Goal: Task Accomplishment & Management: Manage account settings

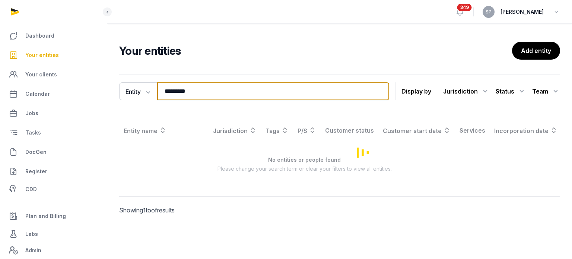
click at [197, 92] on input "*********" at bounding box center [273, 91] width 232 height 18
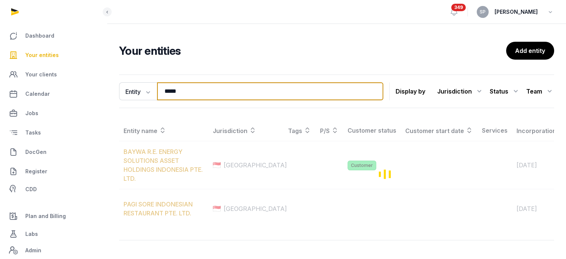
type input "*****"
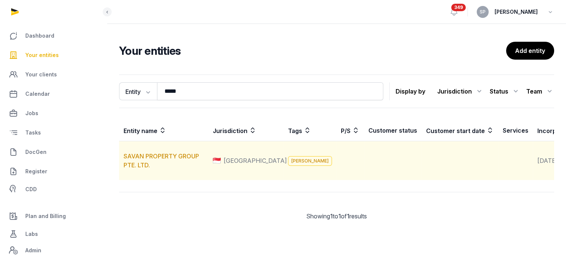
click at [188, 160] on td "SAVAN PROPERTY GROUP PTE. LTD." at bounding box center [163, 160] width 89 height 39
click at [188, 164] on link "SAVAN PROPERTY GROUP PTE. LTD." at bounding box center [162, 160] width 76 height 16
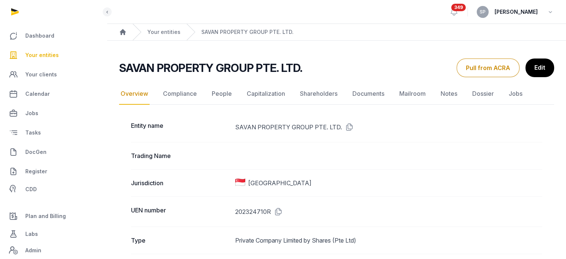
click at [278, 213] on icon at bounding box center [277, 211] width 12 height 12
click at [33, 56] on span "Your entities" at bounding box center [42, 55] width 34 height 9
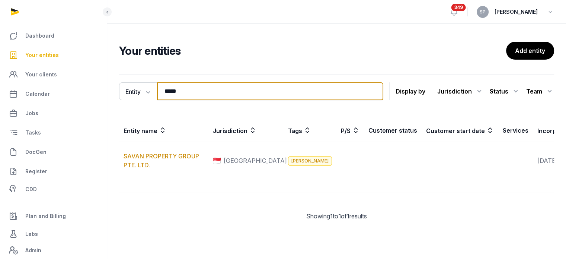
click at [197, 95] on input "*****" at bounding box center [270, 91] width 226 height 18
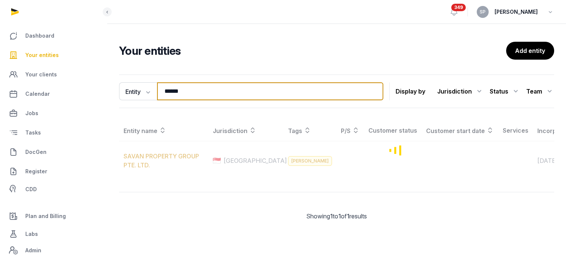
type input "******"
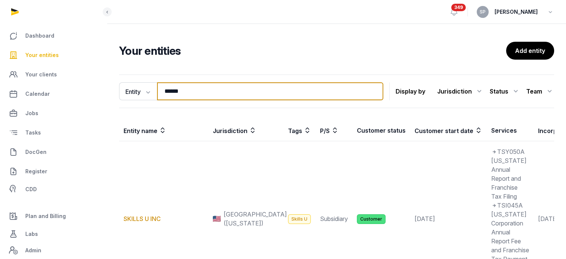
scroll to position [201, 0]
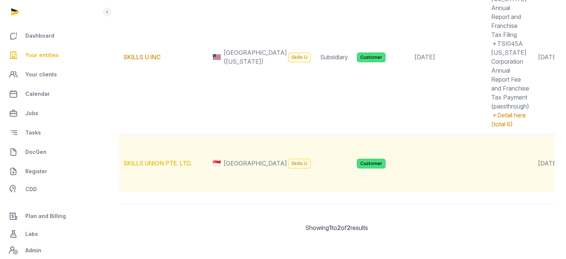
click at [178, 159] on link "SKILLS UNION PTE. LTD." at bounding box center [158, 162] width 68 height 7
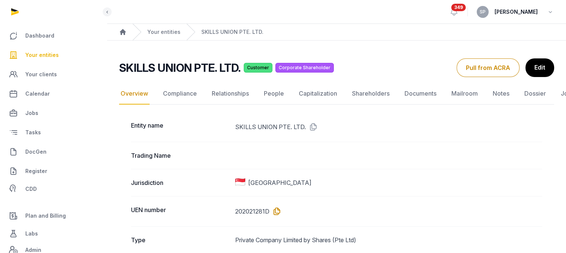
click at [274, 211] on icon at bounding box center [276, 211] width 12 height 12
click at [280, 91] on link "People" at bounding box center [273, 94] width 23 height 22
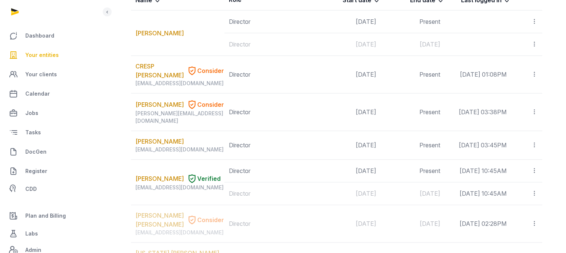
scroll to position [849, 0]
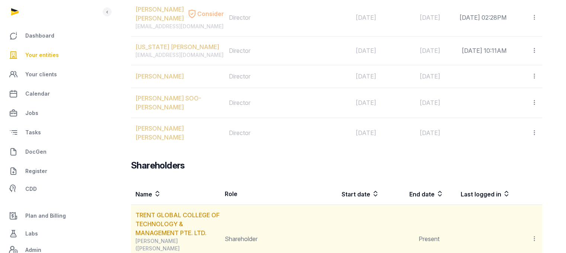
click at [177, 205] on td "TRENT GLOBAL COLLEGE OF TECHNOLOGY & MANAGEMENT PTE. LTD. [PERSON_NAME] ([PERSO…" at bounding box center [175, 239] width 89 height 69
click at [177, 211] on link "TRENT GLOBAL COLLEGE OF TECHNOLOGY & MANAGEMENT PTE. LTD." at bounding box center [178, 223] width 84 height 25
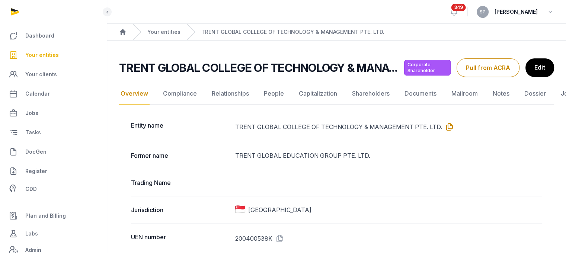
click at [446, 126] on icon at bounding box center [448, 127] width 12 height 12
click at [281, 234] on icon at bounding box center [278, 239] width 12 height 12
click at [410, 99] on link "Documents" at bounding box center [420, 94] width 35 height 22
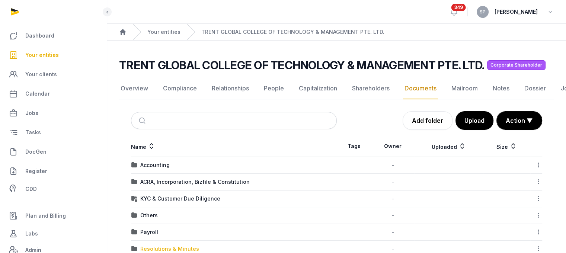
click at [187, 246] on div "Resolutions & Minutes" at bounding box center [169, 248] width 59 height 7
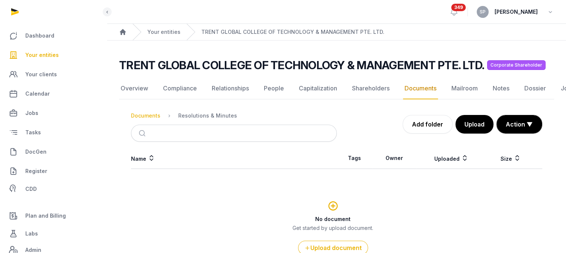
click at [149, 113] on div "Documents" at bounding box center [145, 115] width 29 height 7
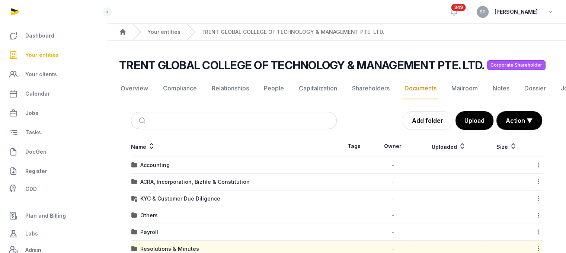
click at [52, 55] on span "Your entities" at bounding box center [42, 55] width 34 height 9
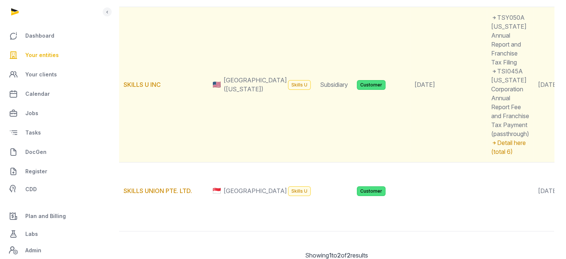
scroll to position [133, 0]
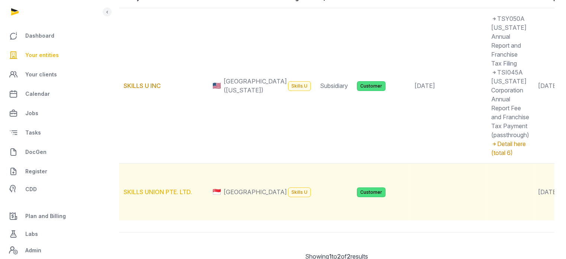
click at [180, 195] on link "SKILLS UNION PTE. LTD." at bounding box center [158, 191] width 68 height 7
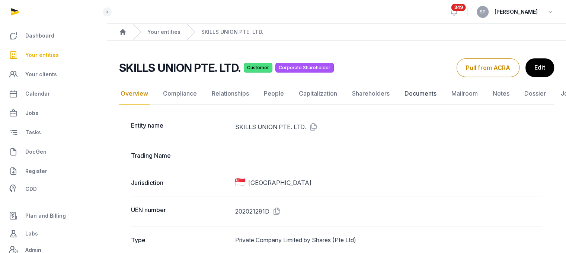
click at [415, 93] on link "Documents" at bounding box center [420, 94] width 35 height 22
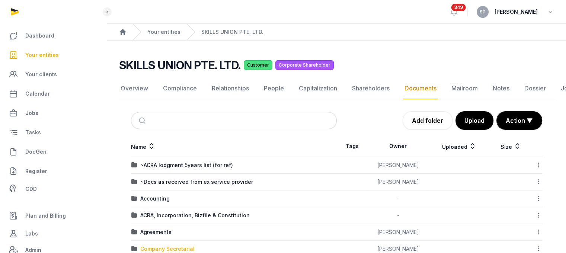
click at [173, 247] on div "Company Secretarial" at bounding box center [167, 248] width 54 height 7
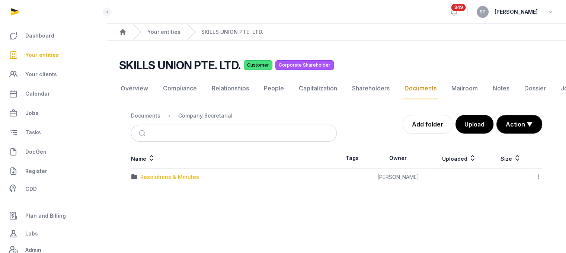
click at [180, 176] on div "Resolutions & Minutes" at bounding box center [169, 176] width 59 height 7
click at [144, 196] on div "2025" at bounding box center [146, 193] width 13 height 7
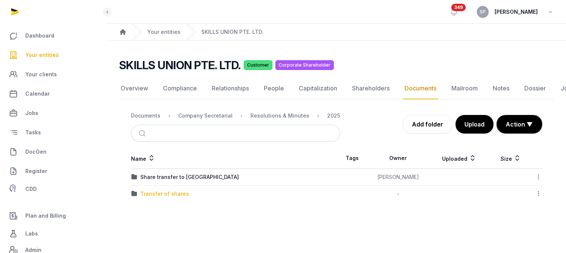
click at [169, 192] on div "Transfer of shares" at bounding box center [164, 193] width 49 height 7
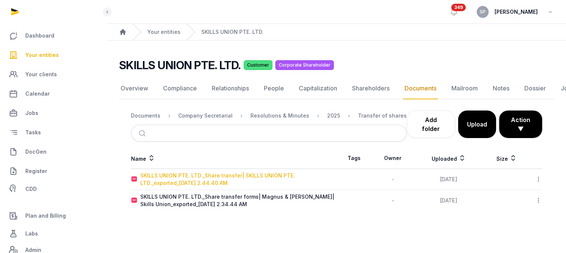
click at [198, 172] on div "SKILLS UNION PTE. LTD._Share transfer| SKILLS UNION PTE. LTD._exported_[DATE] 2…" at bounding box center [238, 179] width 196 height 15
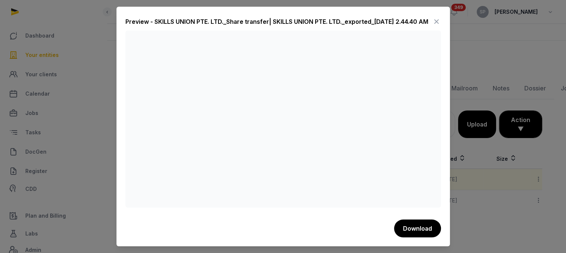
click at [434, 21] on icon at bounding box center [436, 22] width 9 height 12
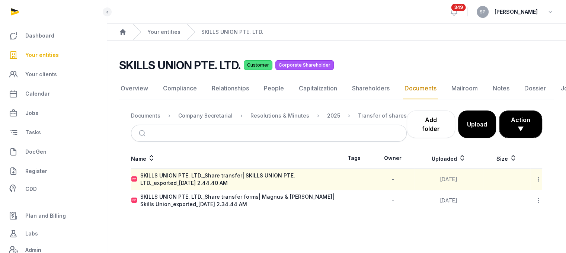
click at [55, 55] on span "Your entities" at bounding box center [42, 55] width 34 height 9
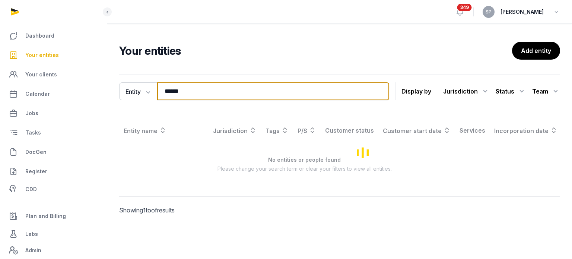
click at [184, 96] on input "******" at bounding box center [273, 91] width 232 height 18
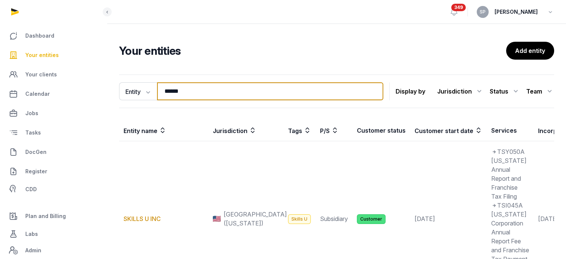
type input "******"
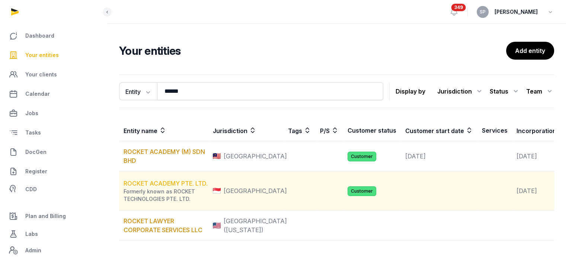
click at [187, 187] on link "ROCKET ACADEMY PTE. LTD." at bounding box center [166, 182] width 84 height 7
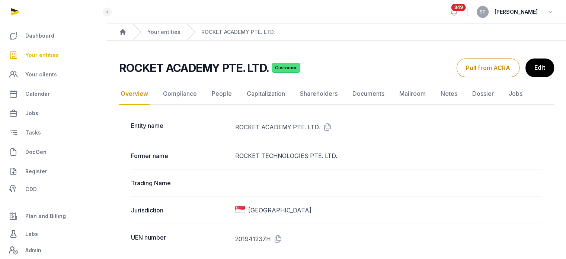
click at [279, 237] on icon at bounding box center [277, 239] width 12 height 12
click at [363, 93] on link "Documents" at bounding box center [368, 94] width 35 height 22
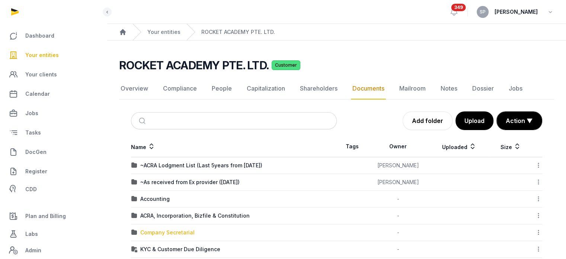
click at [176, 231] on div "Company Secretarial" at bounding box center [167, 232] width 54 height 7
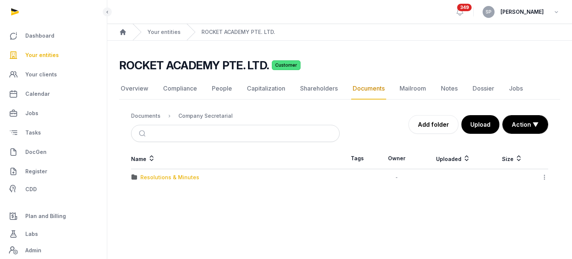
click at [176, 176] on div "Resolutions & Minutes" at bounding box center [169, 176] width 59 height 7
click at [146, 196] on div "2025" at bounding box center [146, 193] width 13 height 7
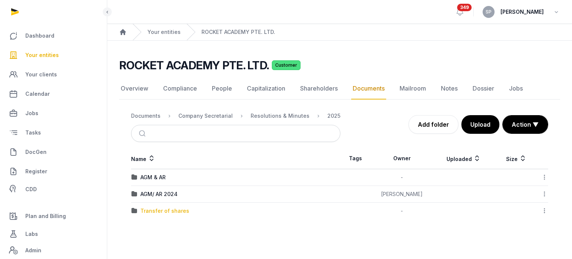
click at [151, 207] on div "Transfer of shares" at bounding box center [164, 210] width 49 height 7
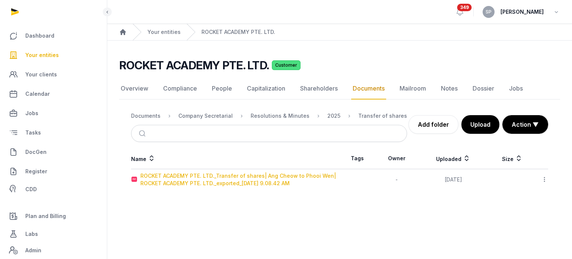
click at [215, 181] on div "ROCKET ACADEMY PTE. LTD._Transfer of shares| Ang Cheow to Phooi Wen| ROCKET ACA…" at bounding box center [239, 179] width 199 height 15
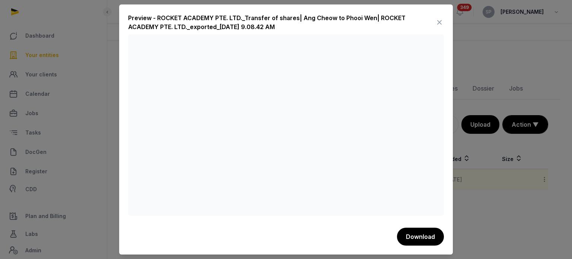
click at [438, 19] on icon at bounding box center [439, 22] width 9 height 12
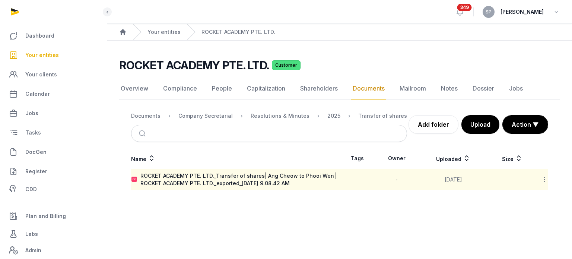
click at [202, 120] on nav "Documents Company Secretarial Resolutions & Minutes 2025 Transfer of shares" at bounding box center [269, 116] width 276 height 18
click at [203, 119] on div "Company Secretarial" at bounding box center [205, 115] width 54 height 7
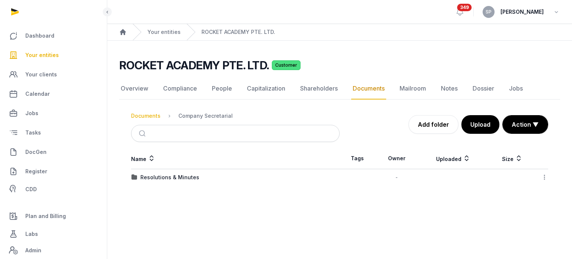
click at [140, 114] on div "Documents" at bounding box center [145, 115] width 29 height 7
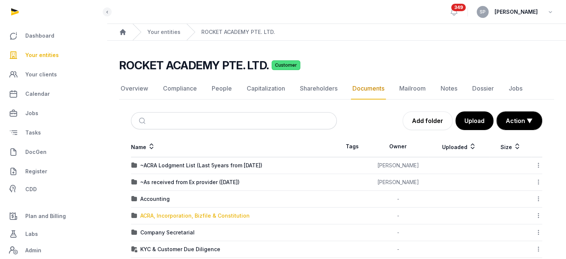
click at [165, 216] on div "ACRA, Incorporation, Bizfile & Constitution" at bounding box center [194, 215] width 109 height 7
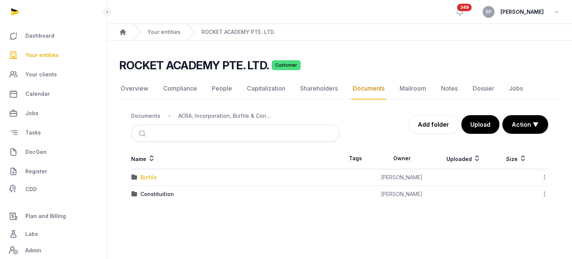
click at [150, 175] on div "Bizfile" at bounding box center [148, 176] width 16 height 7
click at [150, 175] on div "2024" at bounding box center [147, 176] width 14 height 7
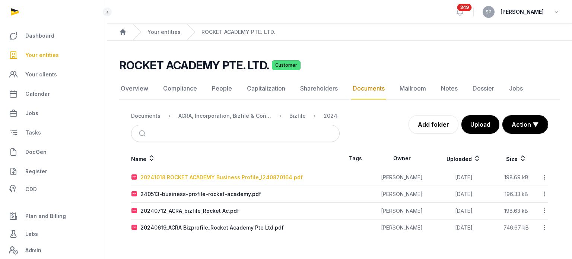
click at [173, 178] on div "20241018 ROCKET ACADEMY Business Profile_I240870164.pdf" at bounding box center [221, 176] width 162 height 7
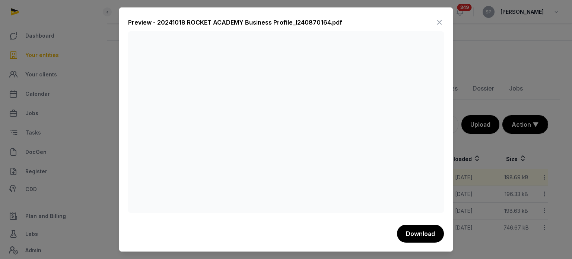
click at [440, 26] on icon at bounding box center [439, 22] width 9 height 12
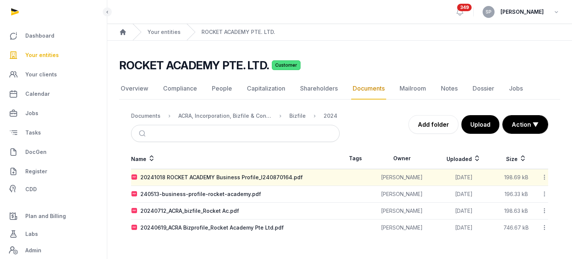
click at [149, 119] on ol "Documents ACRA, Incorporation, Bizfile & Constitution Bizfile 2024" at bounding box center [234, 115] width 206 height 9
click at [149, 117] on div "Documents" at bounding box center [145, 115] width 29 height 7
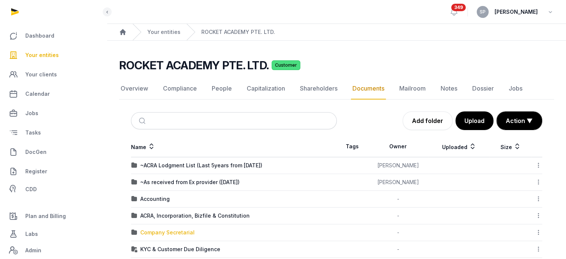
click at [173, 233] on div "Company Secretarial" at bounding box center [167, 232] width 54 height 7
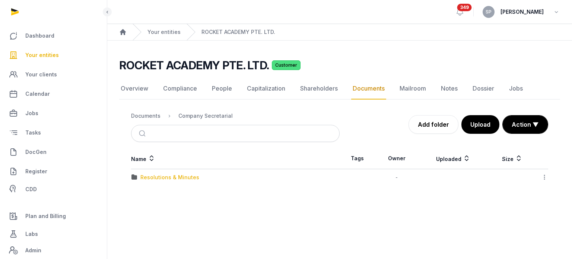
click at [170, 177] on div "Resolutions & Minutes" at bounding box center [169, 176] width 59 height 7
click at [147, 193] on div "2025" at bounding box center [146, 193] width 13 height 7
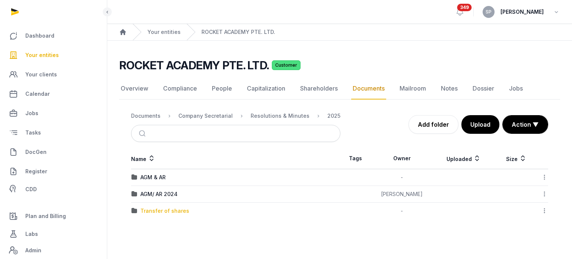
click at [150, 208] on div "Transfer of shares" at bounding box center [164, 210] width 49 height 7
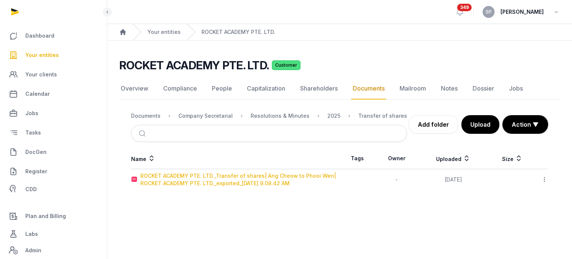
click at [219, 181] on div "ROCKET ACADEMY PTE. LTD._Transfer of shares| Ang Cheow to Phooi Wen| ROCKET ACA…" at bounding box center [239, 179] width 199 height 15
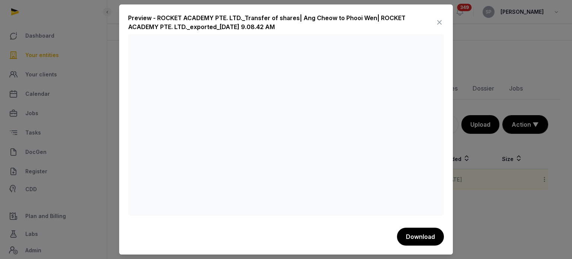
click at [439, 23] on icon at bounding box center [439, 22] width 9 height 12
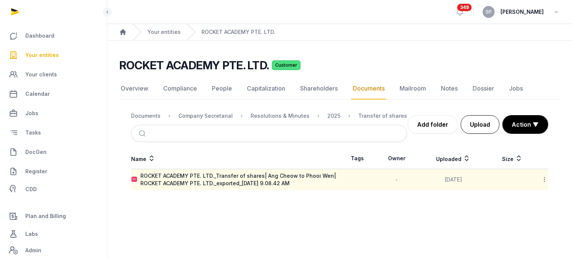
click at [482, 128] on button "Upload" at bounding box center [479, 124] width 39 height 19
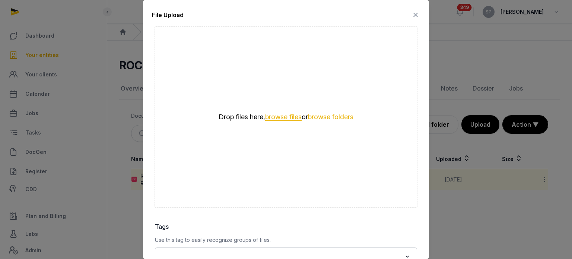
click at [270, 117] on button "browse files" at bounding box center [283, 117] width 36 height 7
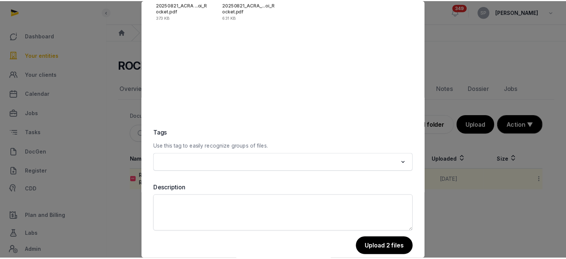
scroll to position [105, 0]
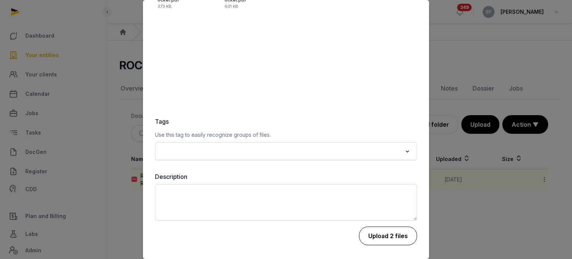
click at [390, 238] on button "Upload 2 files" at bounding box center [388, 235] width 58 height 19
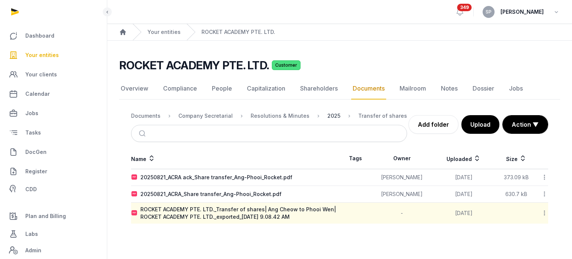
click at [327, 115] on div "2025" at bounding box center [333, 115] width 13 height 7
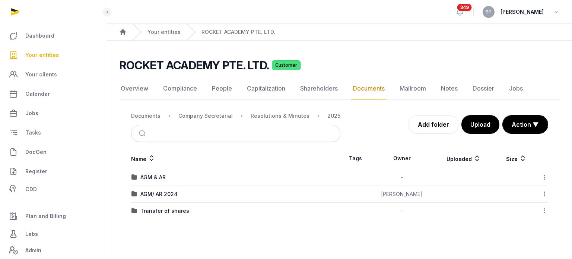
click at [543, 208] on icon at bounding box center [544, 211] width 7 height 8
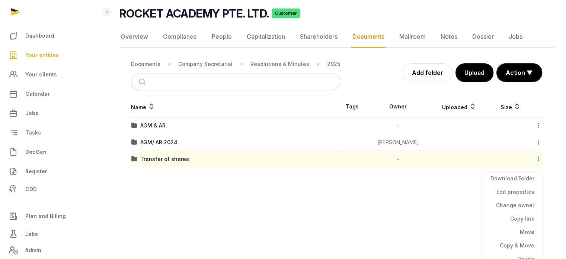
scroll to position [55, 0]
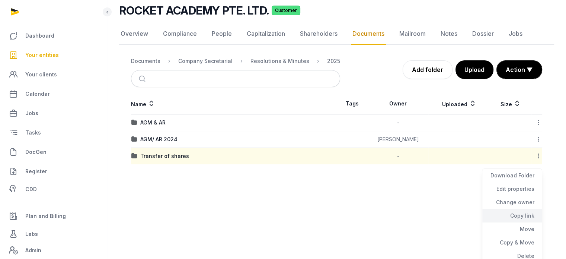
click at [514, 222] on div "Copy link" at bounding box center [512, 228] width 60 height 13
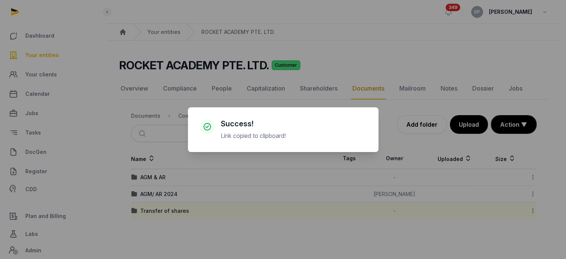
scroll to position [0, 0]
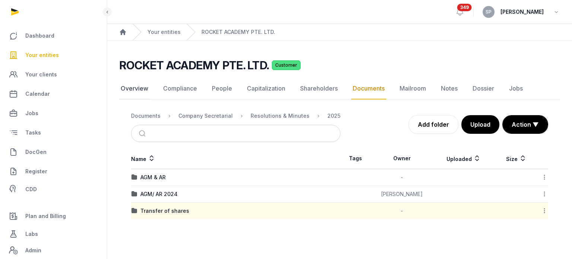
click at [140, 84] on link "Overview" at bounding box center [134, 89] width 31 height 22
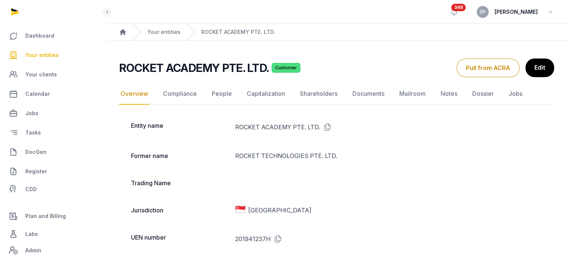
click at [277, 239] on icon at bounding box center [277, 239] width 12 height 12
click at [370, 92] on link "Documents" at bounding box center [368, 94] width 35 height 22
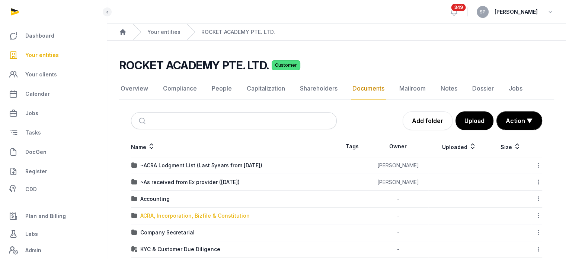
click at [175, 216] on div "ACRA, Incorporation, Bizfile & Constitution" at bounding box center [194, 215] width 109 height 7
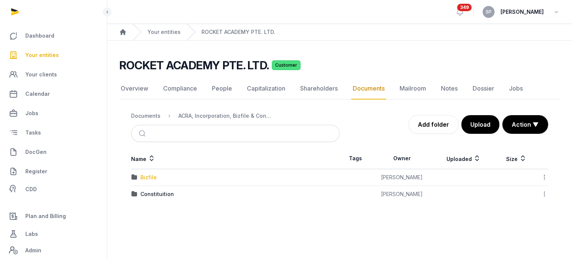
click at [147, 178] on div "Bizfile" at bounding box center [148, 176] width 16 height 7
click at [424, 126] on link "Add folder" at bounding box center [433, 124] width 50 height 19
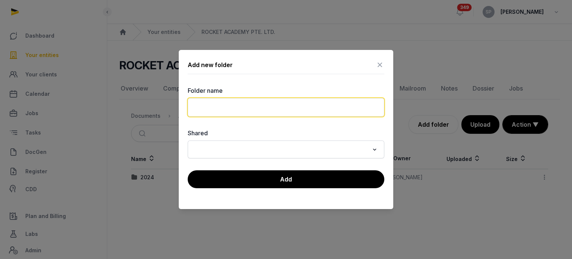
click at [244, 105] on input "text" at bounding box center [286, 107] width 197 height 19
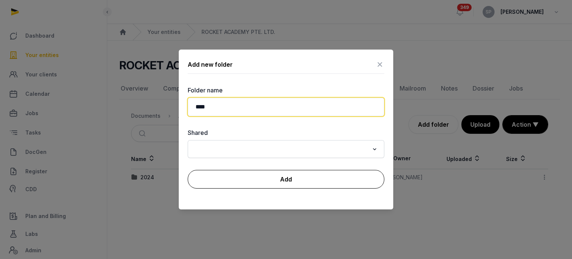
type input "****"
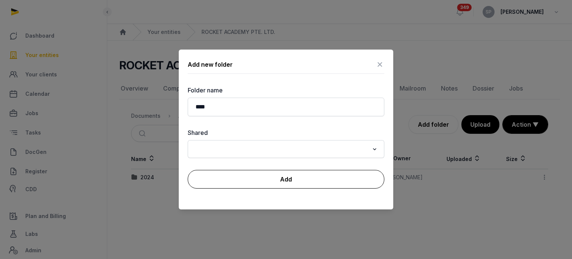
click at [258, 181] on button "Add" at bounding box center [286, 179] width 197 height 19
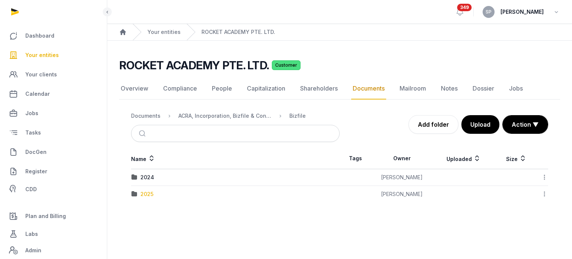
click at [151, 193] on div "2025" at bounding box center [146, 193] width 13 height 7
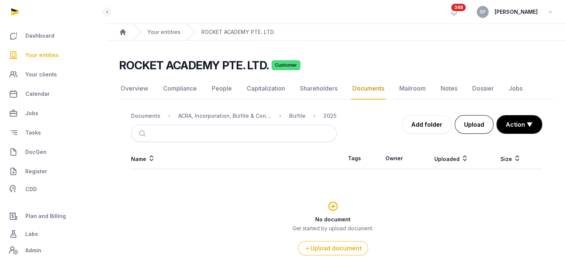
click at [473, 123] on button "Upload" at bounding box center [474, 124] width 39 height 19
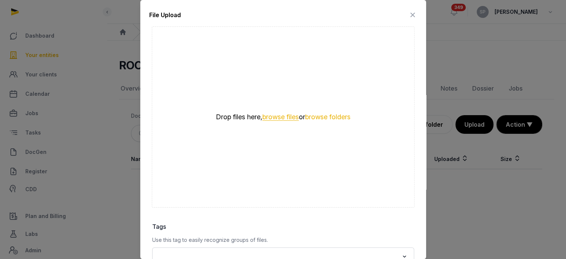
click at [280, 119] on button "browse files" at bounding box center [280, 117] width 36 height 7
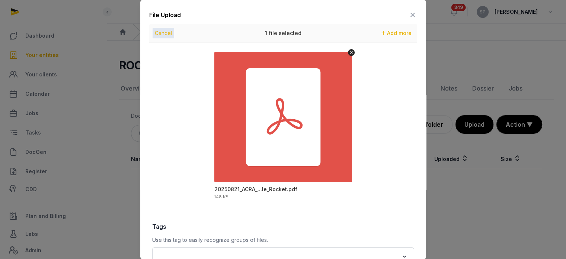
scroll to position [105, 0]
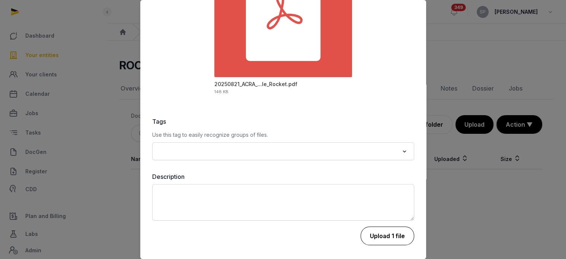
click at [396, 239] on button "Upload 1 file" at bounding box center [388, 235] width 54 height 19
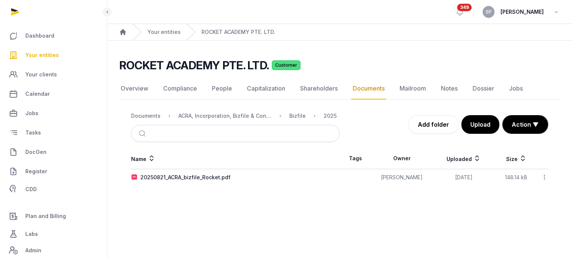
click at [545, 178] on icon at bounding box center [544, 177] width 7 height 8
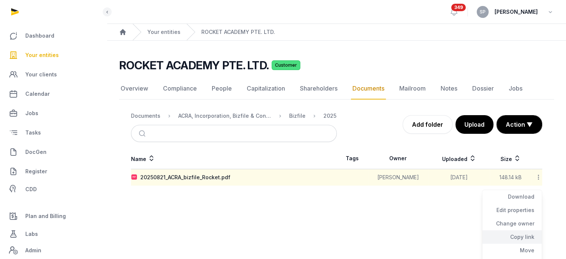
click at [520, 243] on div "Copy link" at bounding box center [512, 249] width 60 height 13
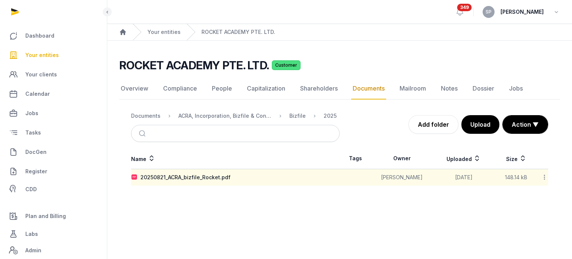
click at [36, 58] on span "Your entities" at bounding box center [42, 55] width 34 height 9
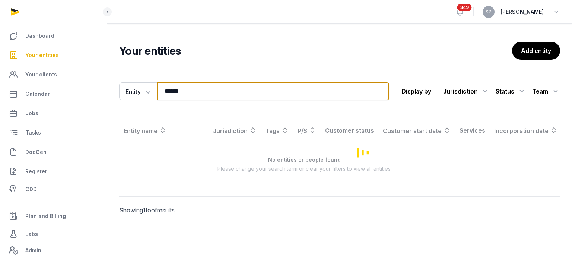
click at [182, 92] on input "******" at bounding box center [273, 91] width 232 height 18
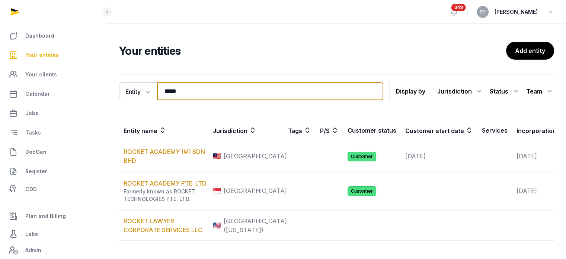
type input "*****"
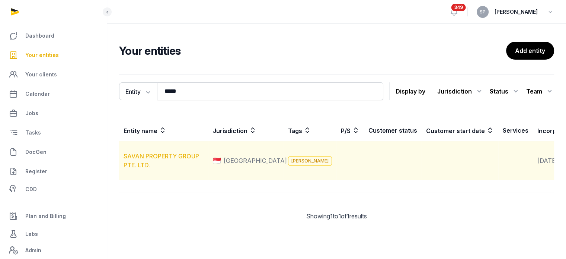
click at [178, 164] on link "SAVAN PROPERTY GROUP PTE. LTD." at bounding box center [162, 160] width 76 height 16
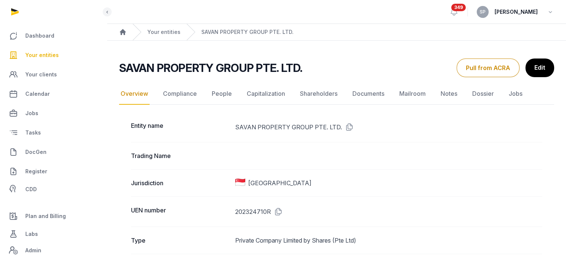
click at [278, 211] on icon at bounding box center [277, 211] width 12 height 12
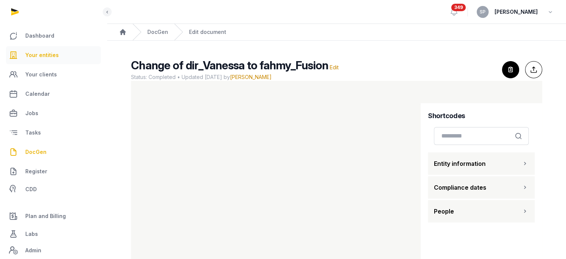
click at [41, 60] on link "Your entities" at bounding box center [53, 55] width 95 height 18
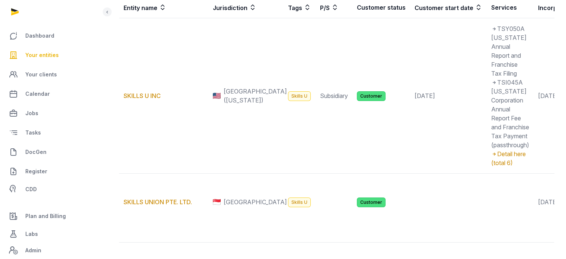
scroll to position [175, 0]
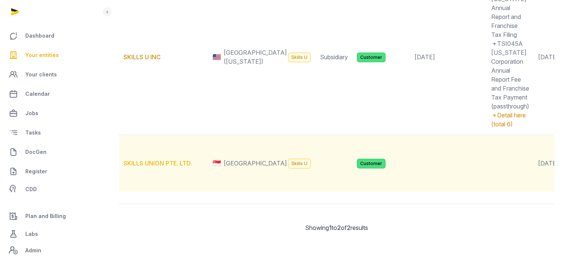
click at [159, 167] on link "SKILLS UNION PTE. LTD." at bounding box center [158, 162] width 68 height 7
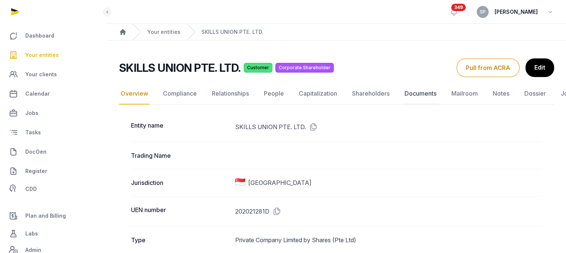
click at [420, 90] on link "Documents" at bounding box center [420, 94] width 35 height 22
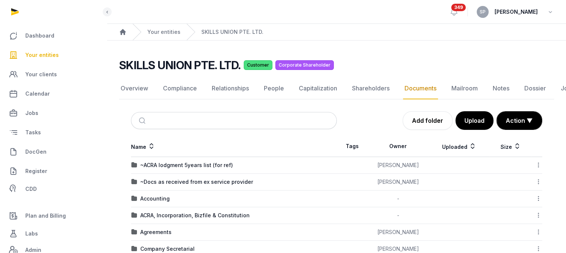
click at [226, 219] on td "ACRA, Incorporation, Bizfile & Constitution" at bounding box center [234, 215] width 206 height 17
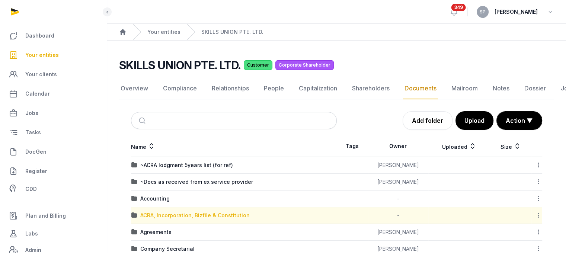
click at [223, 214] on div "ACRA, Incorporation, Bizfile & Constitution" at bounding box center [194, 215] width 109 height 7
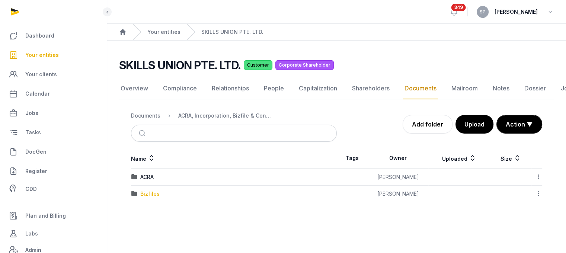
click at [149, 195] on div "Bizfiles" at bounding box center [149, 193] width 19 height 7
click at [149, 195] on div "2025" at bounding box center [146, 193] width 13 height 7
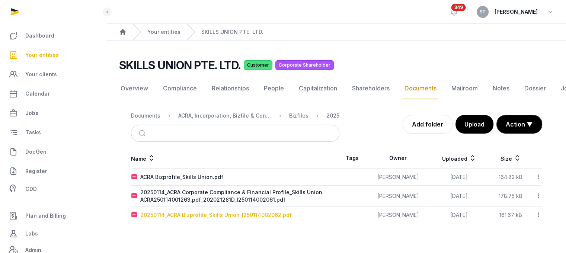
click at [165, 213] on div "20250114_ACRA Bizprofile_Skills Union_I250114002062.pdf" at bounding box center [216, 214] width 152 height 7
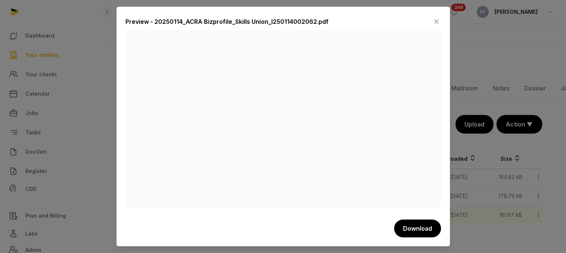
click at [433, 16] on icon at bounding box center [436, 22] width 9 height 12
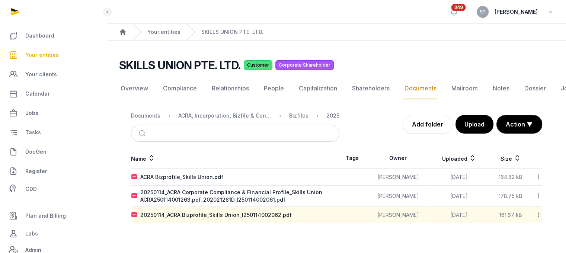
click at [30, 49] on link "Your entities" at bounding box center [53, 55] width 95 height 18
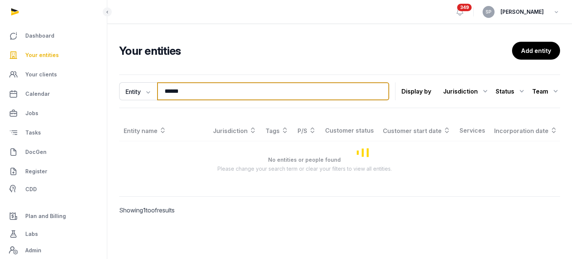
click at [180, 95] on input "******" at bounding box center [273, 91] width 232 height 18
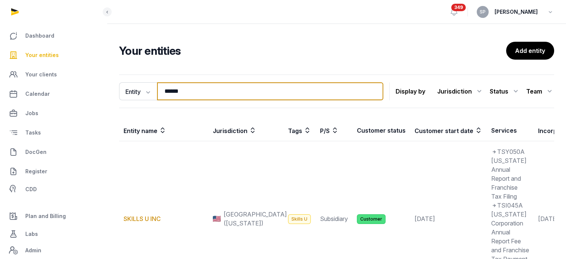
type input "******"
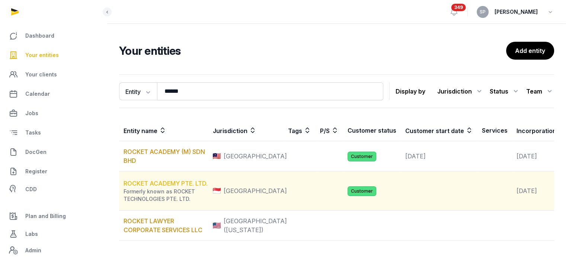
click at [176, 187] on link "ROCKET ACADEMY PTE. LTD." at bounding box center [166, 182] width 84 height 7
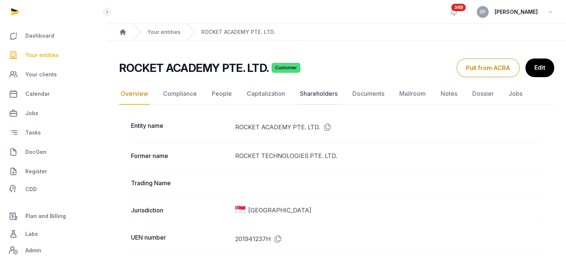
click at [322, 99] on link "Shareholders" at bounding box center [319, 94] width 41 height 22
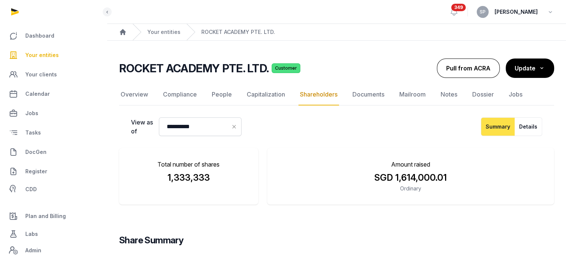
click at [466, 68] on button "Pull from ACRA" at bounding box center [468, 67] width 63 height 19
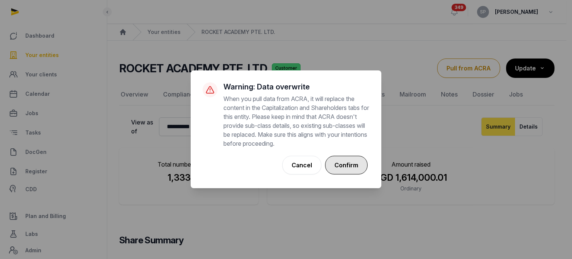
click at [339, 166] on button "Confirm" at bounding box center [346, 165] width 42 height 19
